Goal: Task Accomplishment & Management: Use online tool/utility

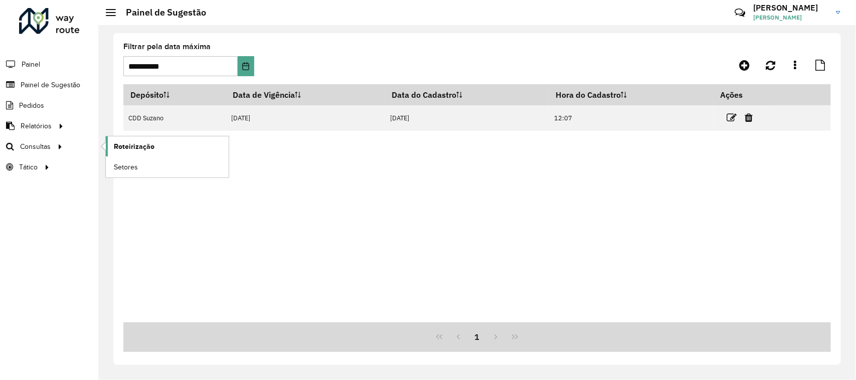
click at [133, 150] on span "Roteirização" at bounding box center [134, 146] width 41 height 11
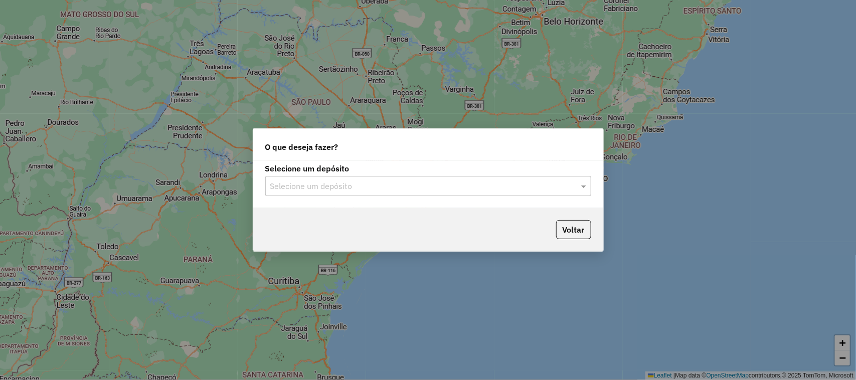
click at [517, 183] on input "text" at bounding box center [418, 187] width 296 height 12
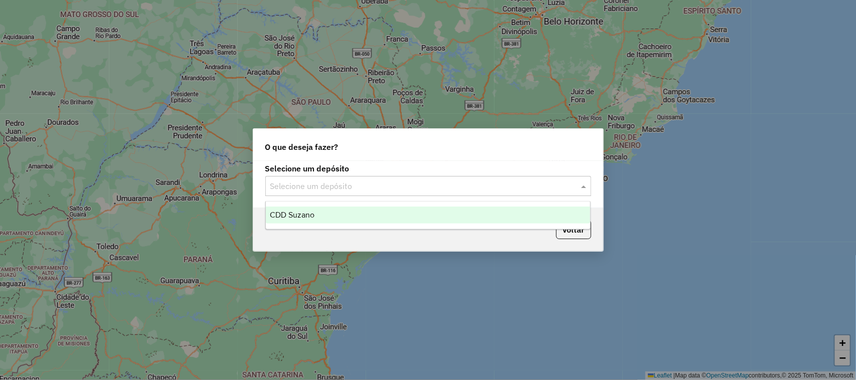
click at [452, 214] on div "CDD Suzano" at bounding box center [428, 215] width 325 height 17
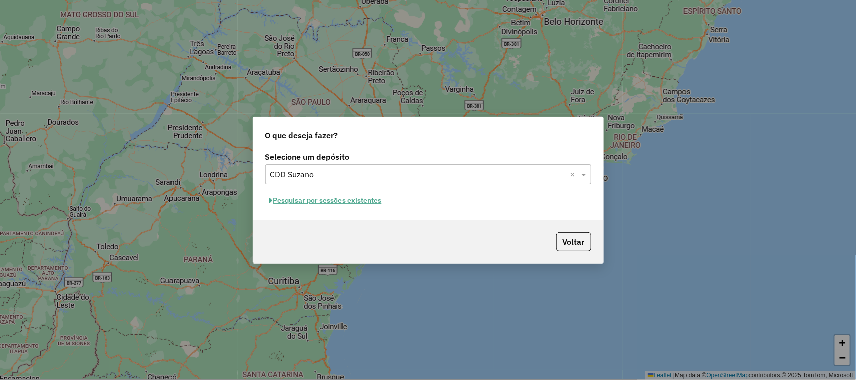
click at [359, 204] on button "Pesquisar por sessões existentes" at bounding box center [325, 201] width 121 height 16
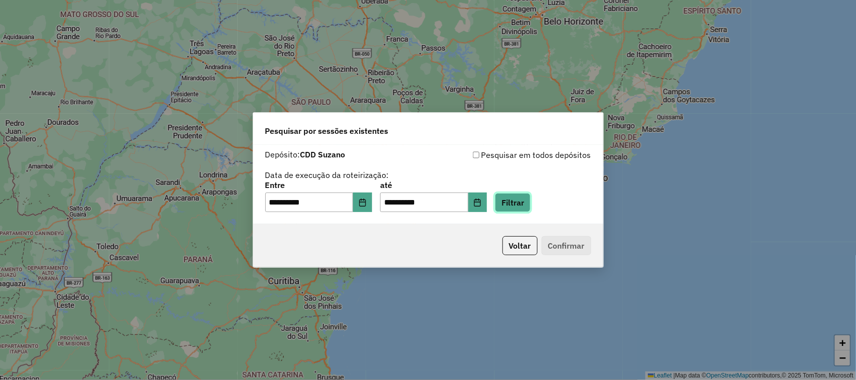
click at [527, 201] on button "Filtrar" at bounding box center [513, 202] width 36 height 19
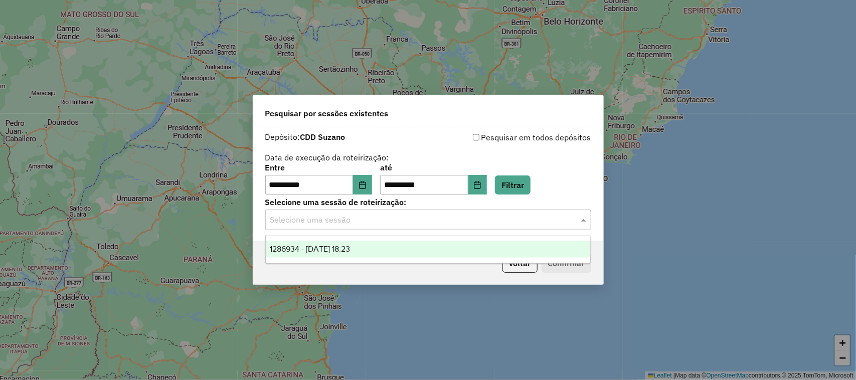
click at [447, 224] on input "text" at bounding box center [418, 220] width 296 height 12
click at [449, 249] on div "1286934 - 02/10/2025 18:23" at bounding box center [428, 249] width 325 height 17
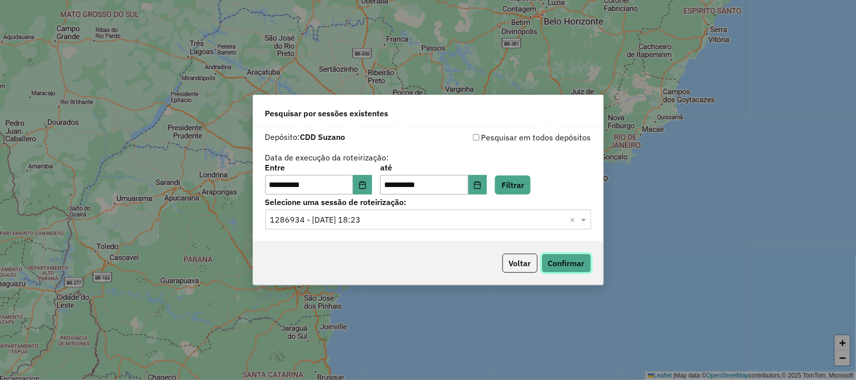
click at [566, 257] on button "Confirmar" at bounding box center [567, 263] width 50 height 19
click at [366, 181] on icon "Choose Date" at bounding box center [363, 185] width 8 height 8
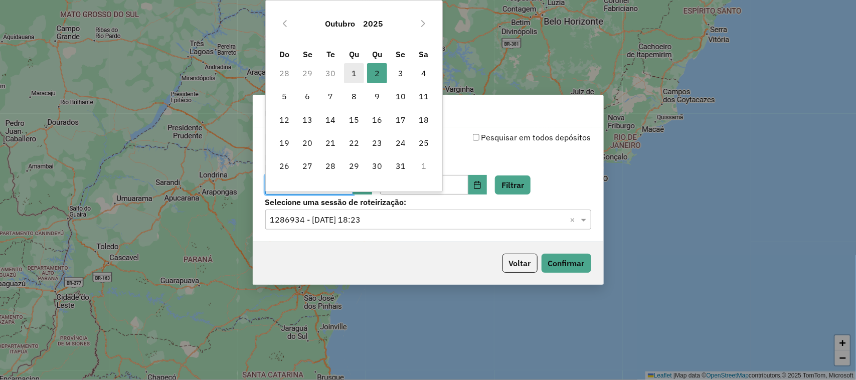
click at [353, 72] on span "1" at bounding box center [354, 73] width 20 height 20
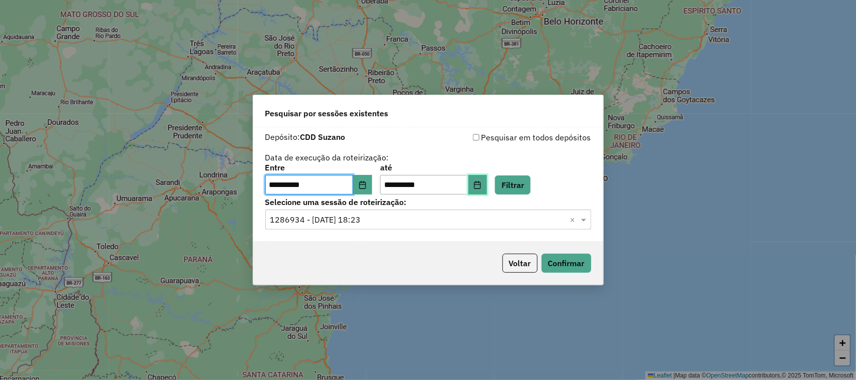
click at [481, 184] on icon "Choose Date" at bounding box center [477, 185] width 8 height 8
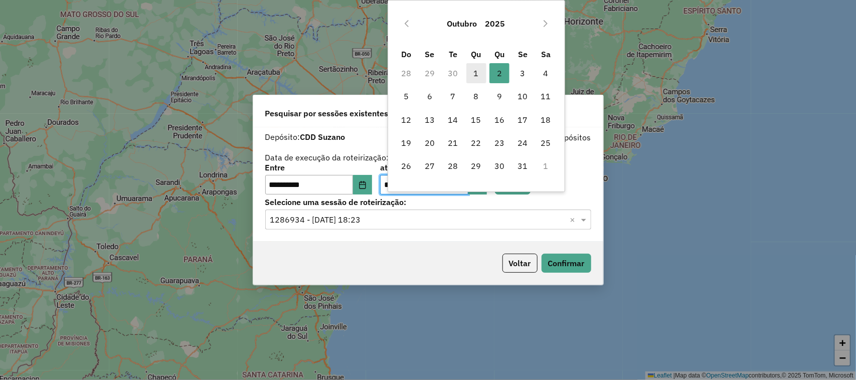
click at [474, 73] on span "1" at bounding box center [476, 73] width 20 height 20
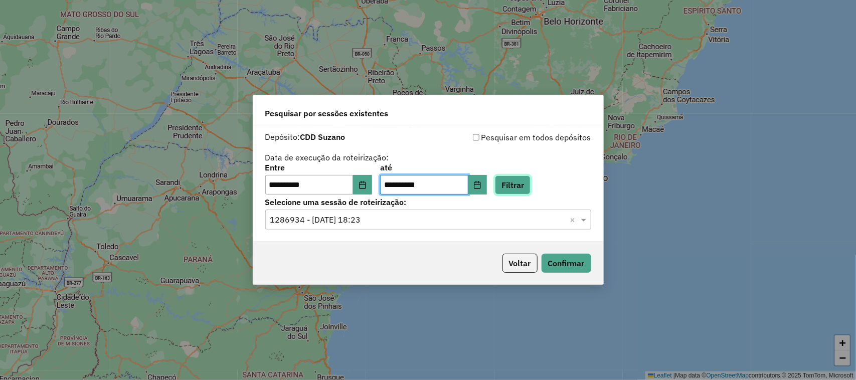
click at [526, 185] on button "Filtrar" at bounding box center [513, 185] width 36 height 19
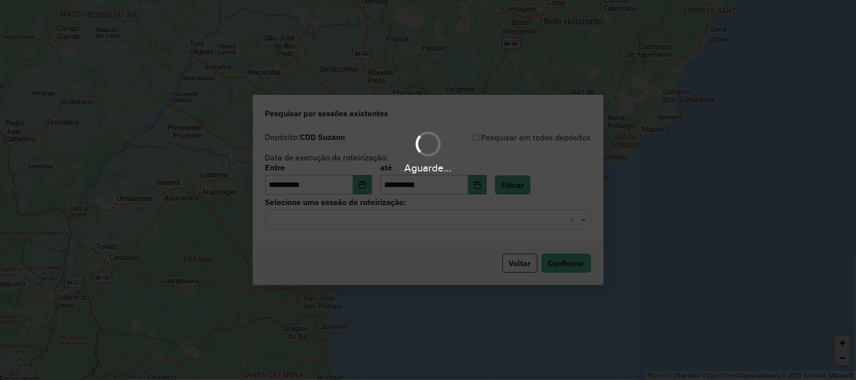
click at [490, 219] on input "text" at bounding box center [418, 220] width 296 height 12
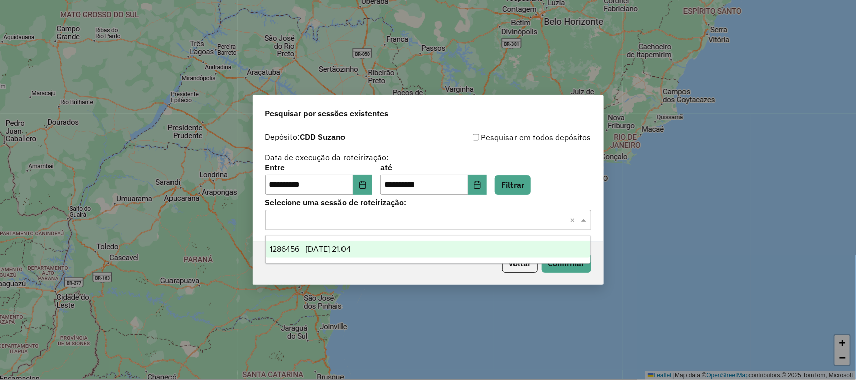
click at [402, 242] on div "1286456 - 01/10/2025 21:04" at bounding box center [428, 249] width 325 height 17
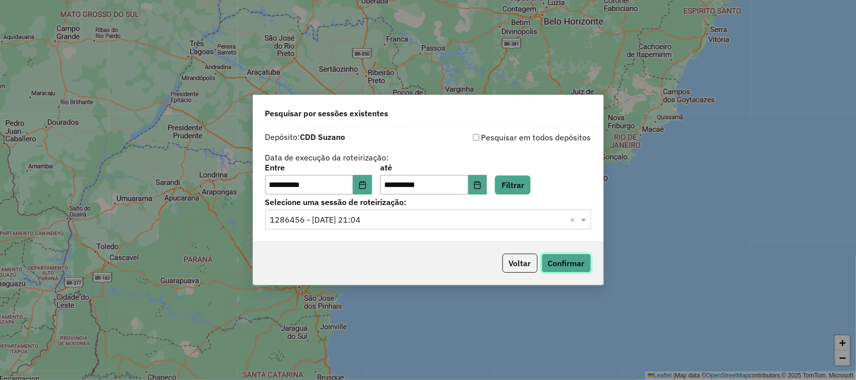
click at [577, 266] on button "Confirmar" at bounding box center [567, 263] width 50 height 19
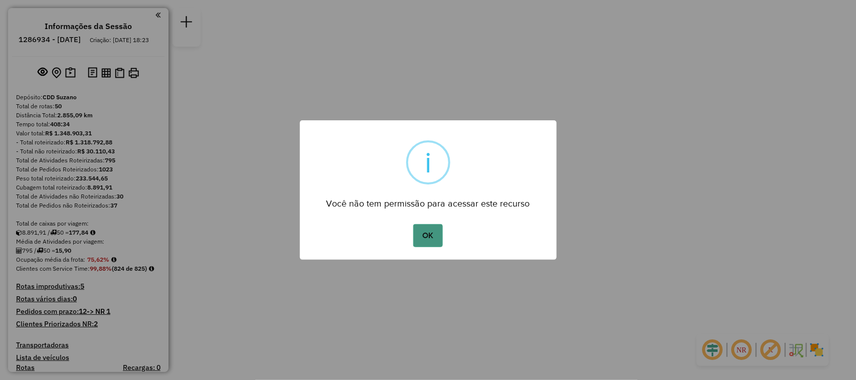
click at [436, 231] on button "OK" at bounding box center [428, 235] width 30 height 23
click at [431, 234] on button "OK" at bounding box center [428, 235] width 30 height 23
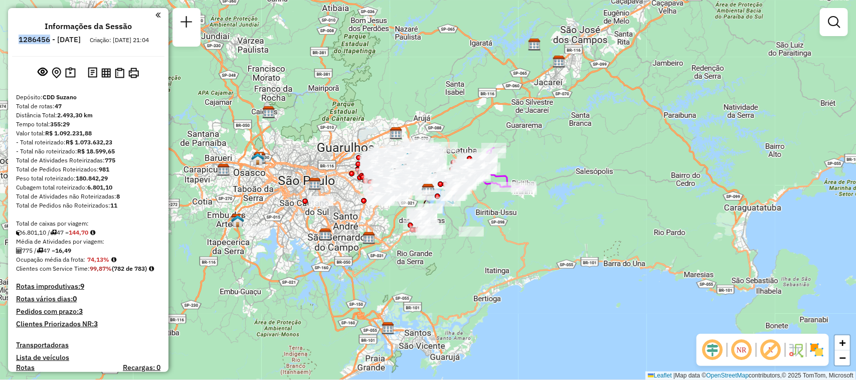
drag, startPoint x: 78, startPoint y: 38, endPoint x: 40, endPoint y: 39, distance: 38.1
click at [40, 39] on ul "Informações da Sessão 1286456 - 01/10/2025 Criação: 30/09/2025 21:04" at bounding box center [88, 35] width 152 height 27
copy h6 "1286456"
